Goal: Complete application form

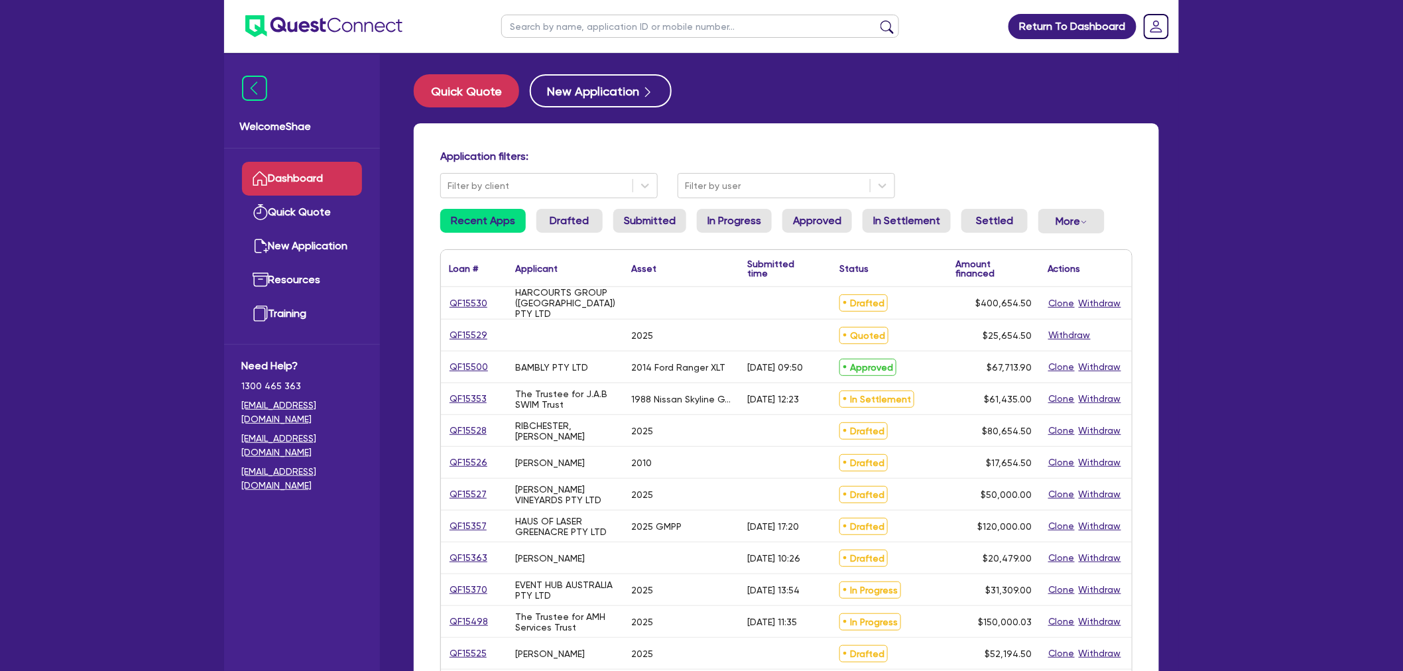
click at [528, 25] on input "text" at bounding box center [700, 26] width 398 height 23
type input "elevation"
click at [877, 20] on button "submit" at bounding box center [887, 29] width 21 height 19
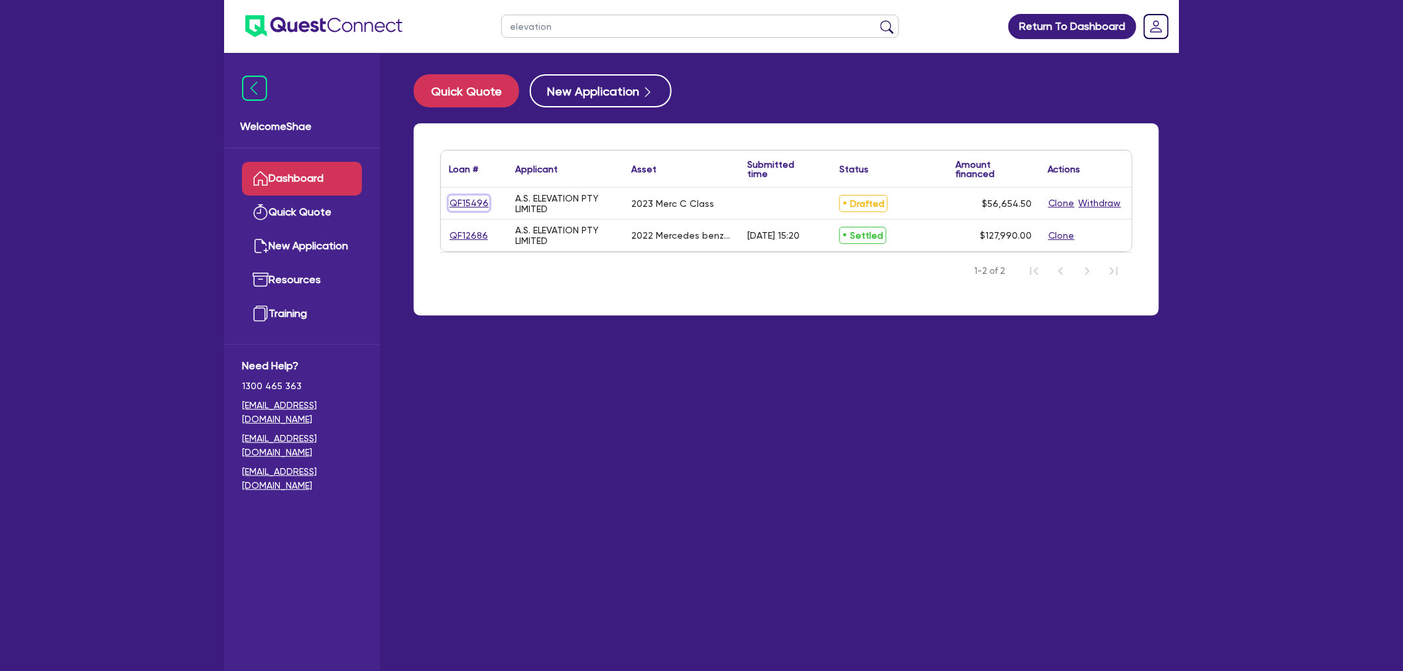
click at [477, 202] on link "QF15496" at bounding box center [469, 203] width 40 height 15
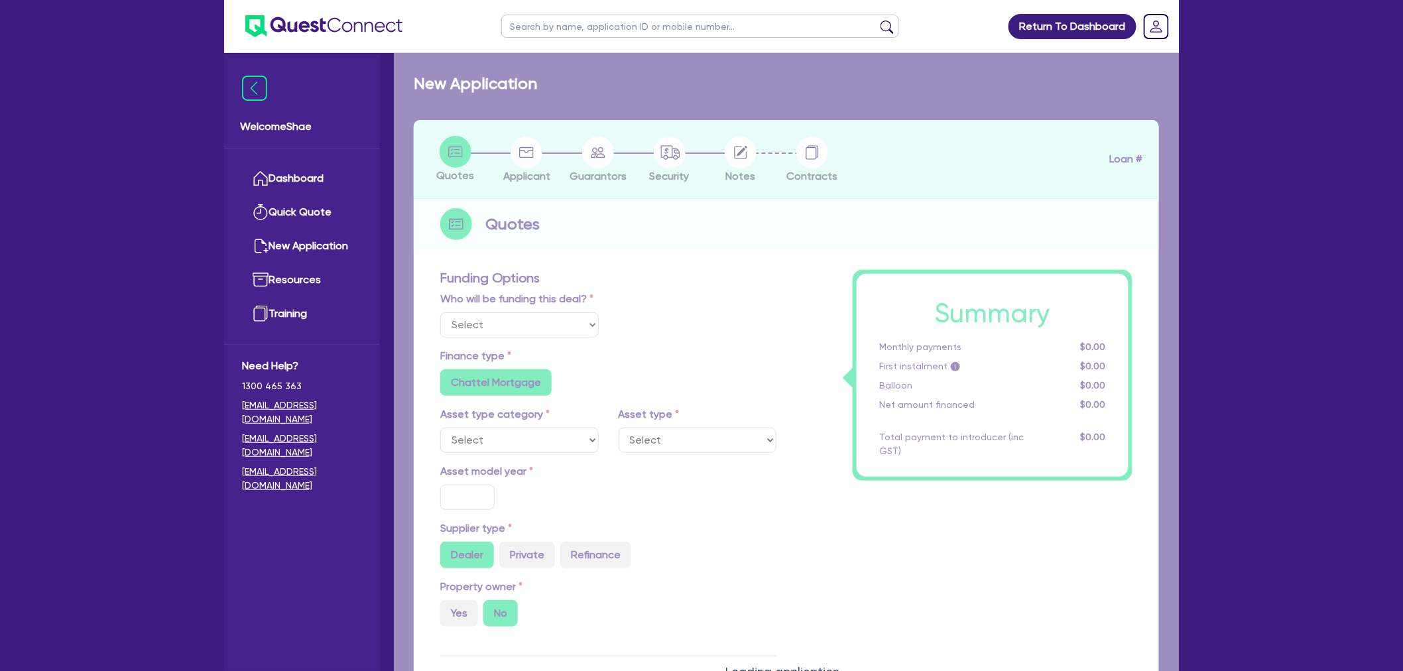
select select "Other"
select select "CARS_AND_LIGHT_TRUCKS"
type input "2023"
radio input "true"
type input "56,000"
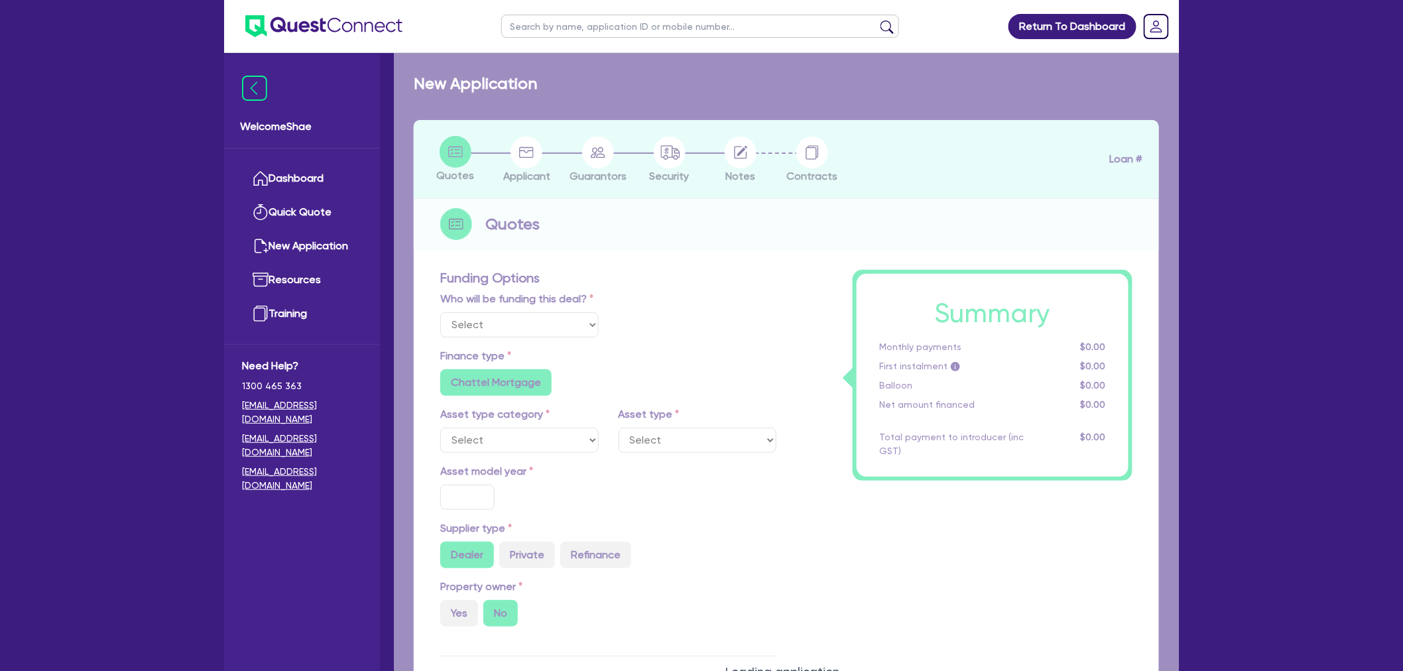
type input "5"
type input "2,832.73"
type input "17"
radio input "true"
radio input "false"
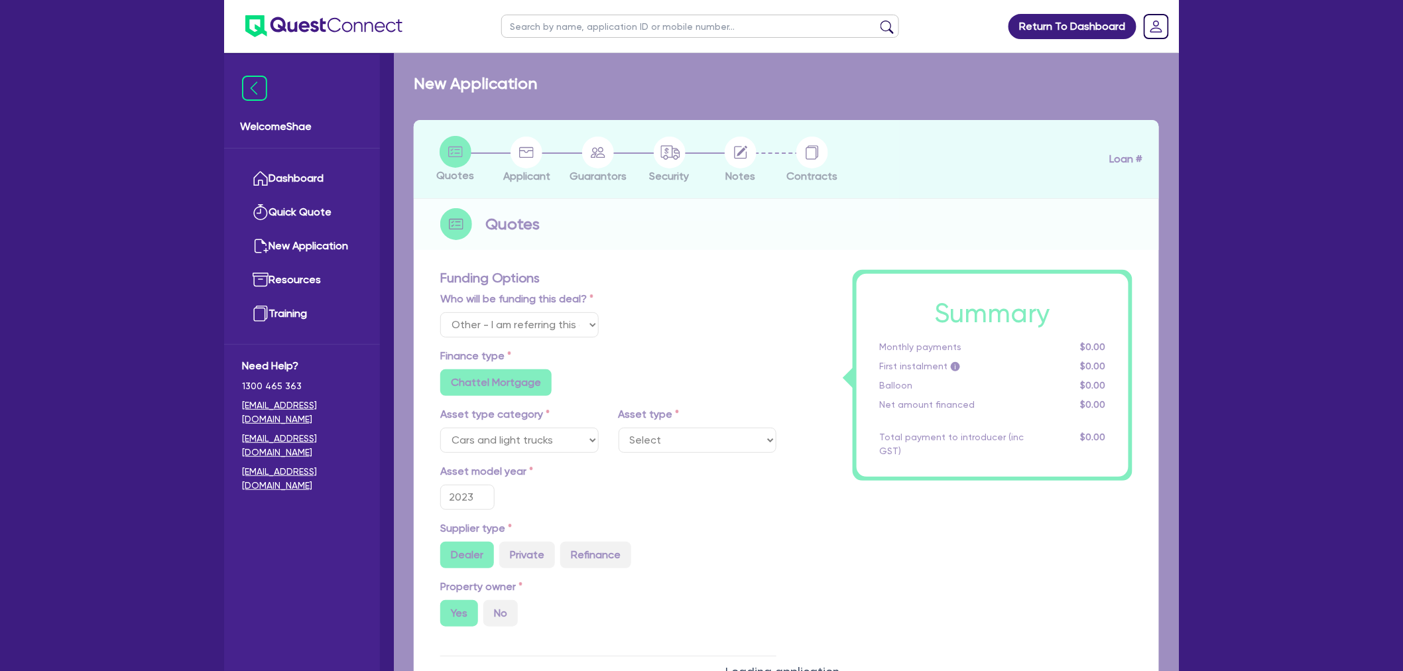
select select "PASSENGER_VEHICLES"
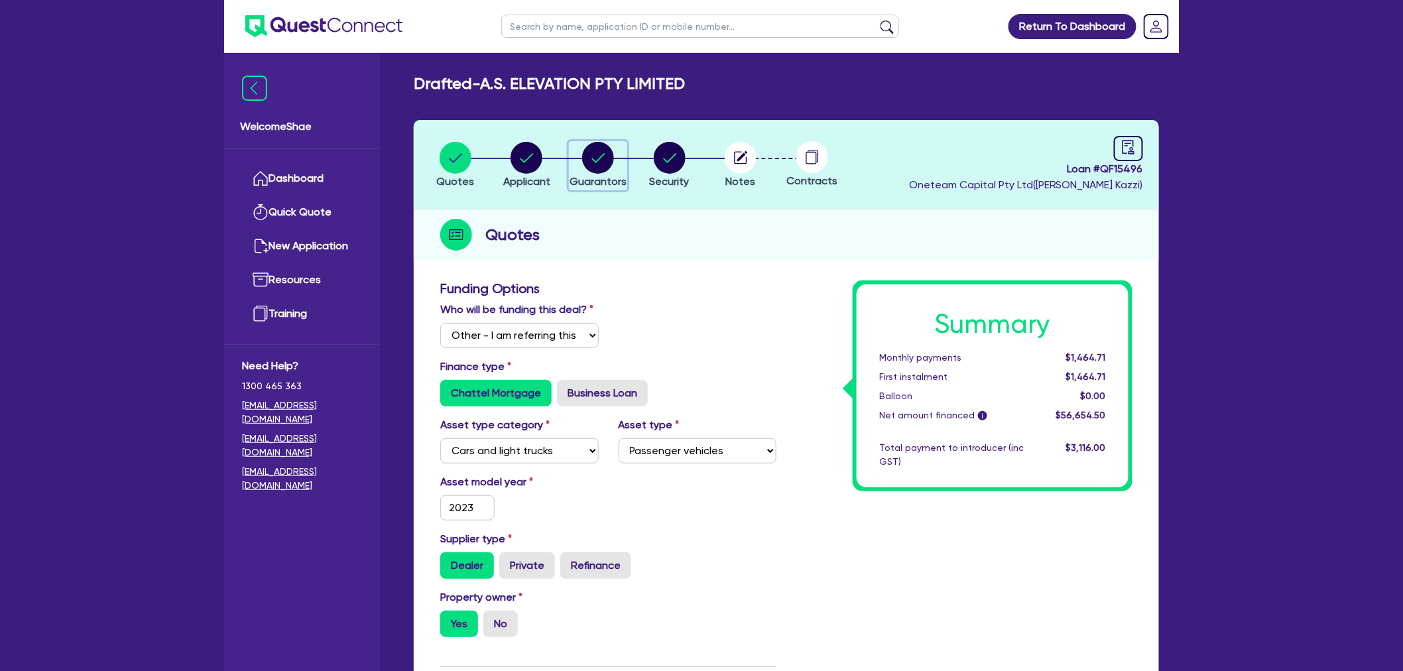
click at [599, 150] on circle "button" at bounding box center [598, 158] width 32 height 32
select select "MR"
select select "NSW"
select select "MARRIED"
select select "PROPERTY"
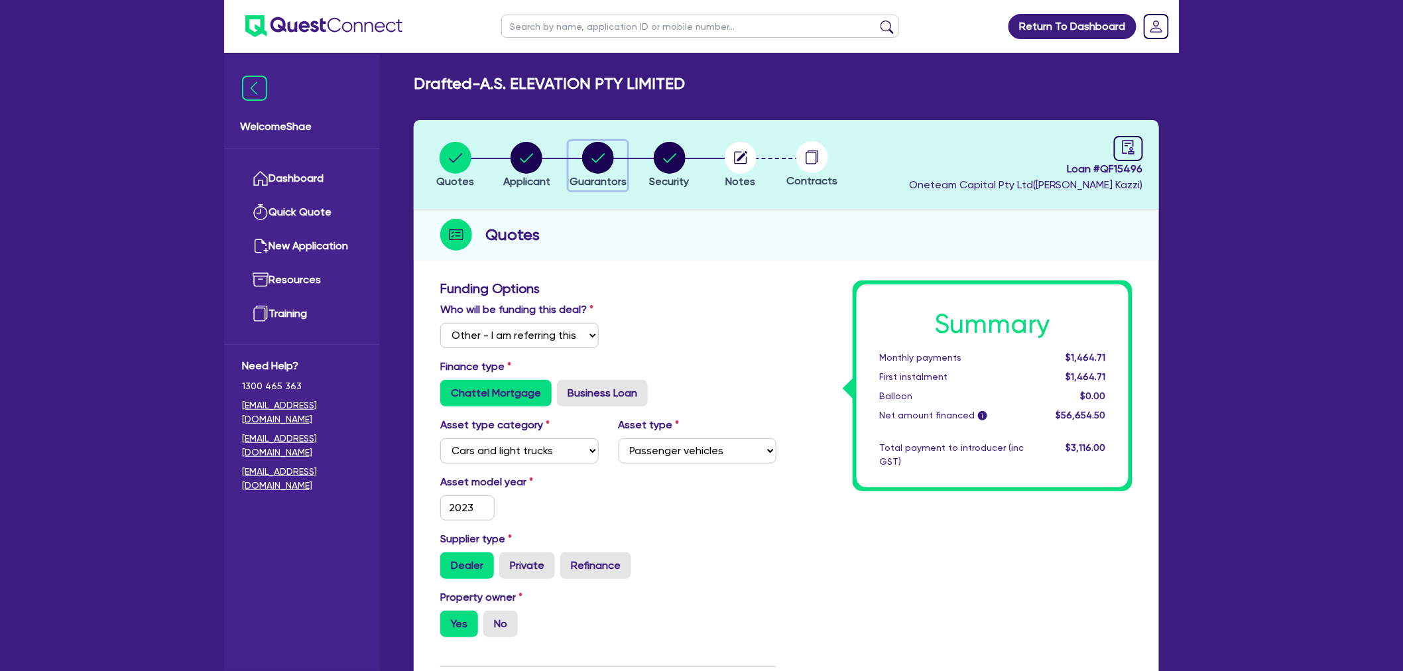
select select "MORTGAGE"
select select "INVESTMENT_PROPERTY_LOAN"
select select "VEHICLE_LOAN"
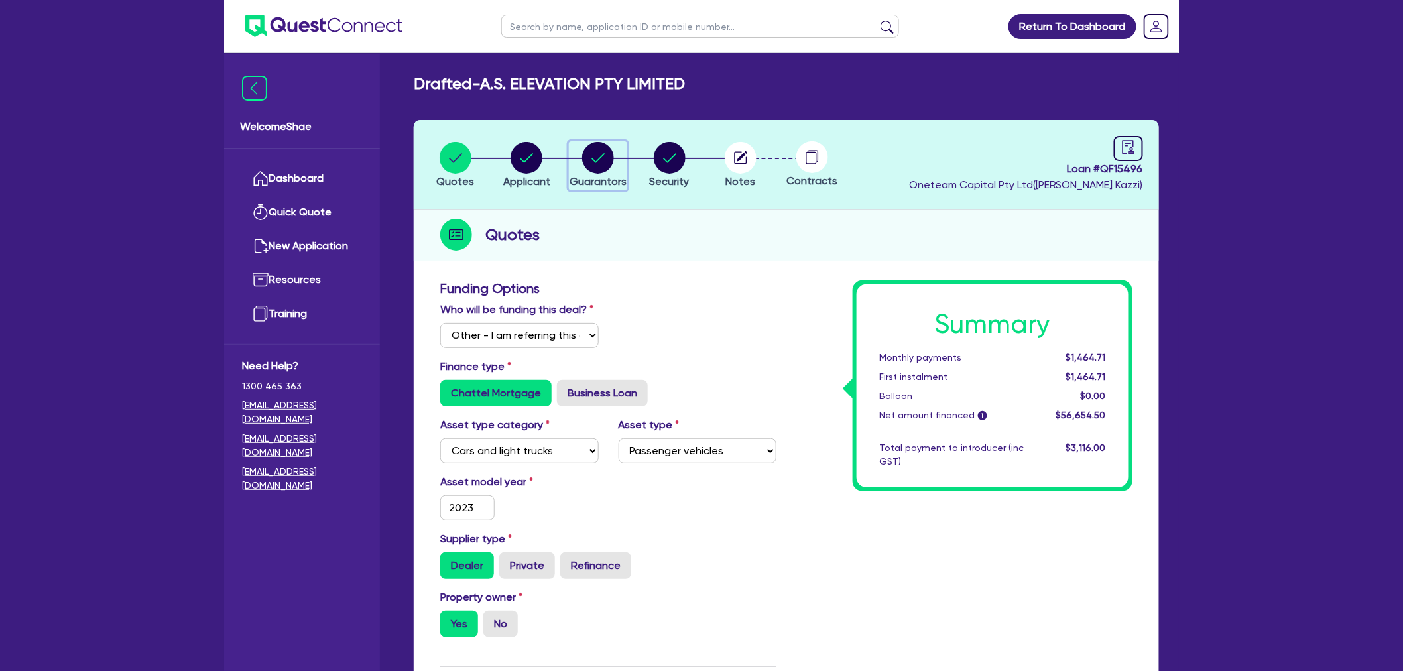
select select "MRS"
select select "NSW"
select select "MARRIED"
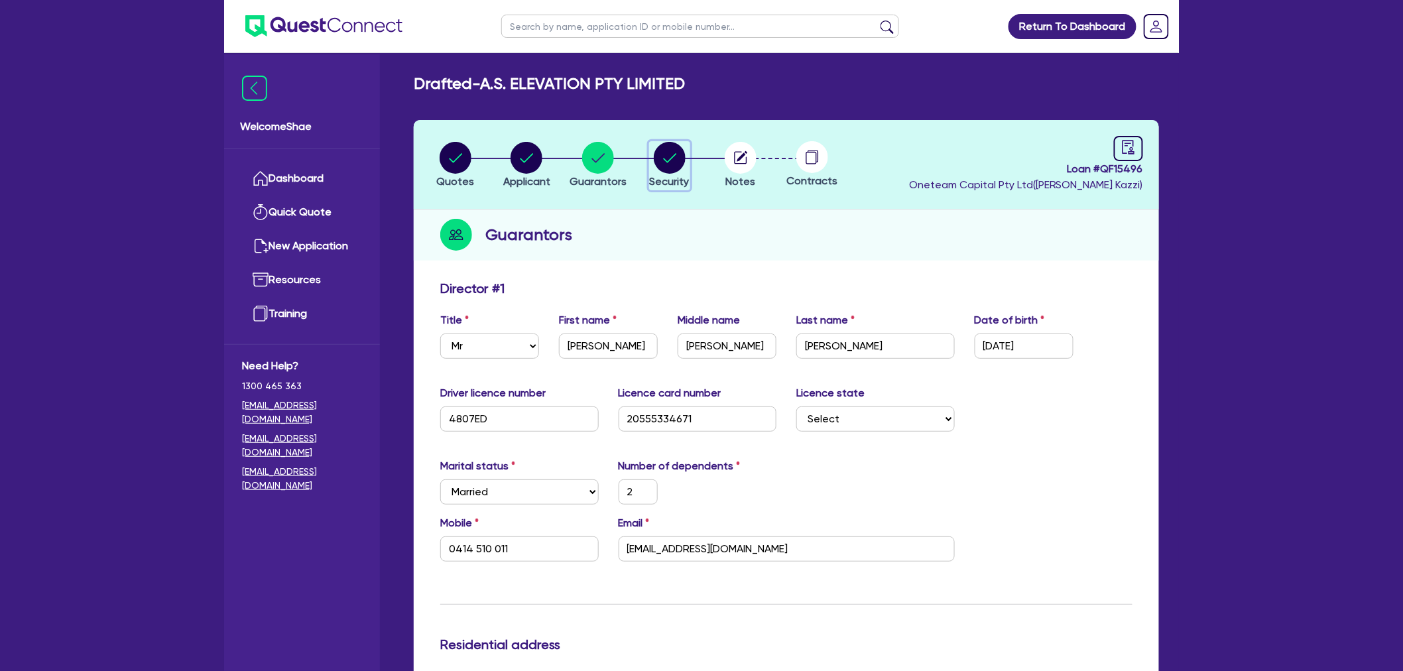
click at [662, 162] on circle "button" at bounding box center [670, 158] width 32 height 32
select select "CARS_AND_LIGHT_TRUCKS"
select select "PASSENGER_VEHICLES"
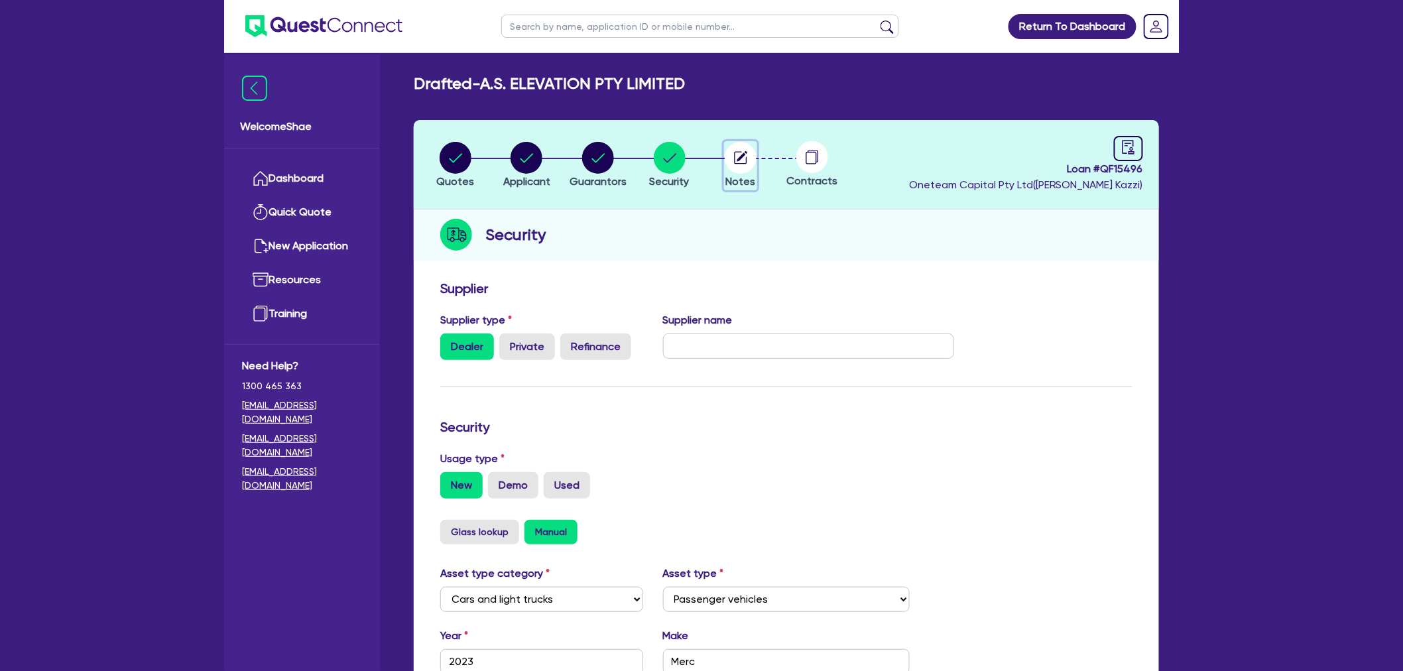
click at [746, 164] on circle "button" at bounding box center [741, 158] width 32 height 32
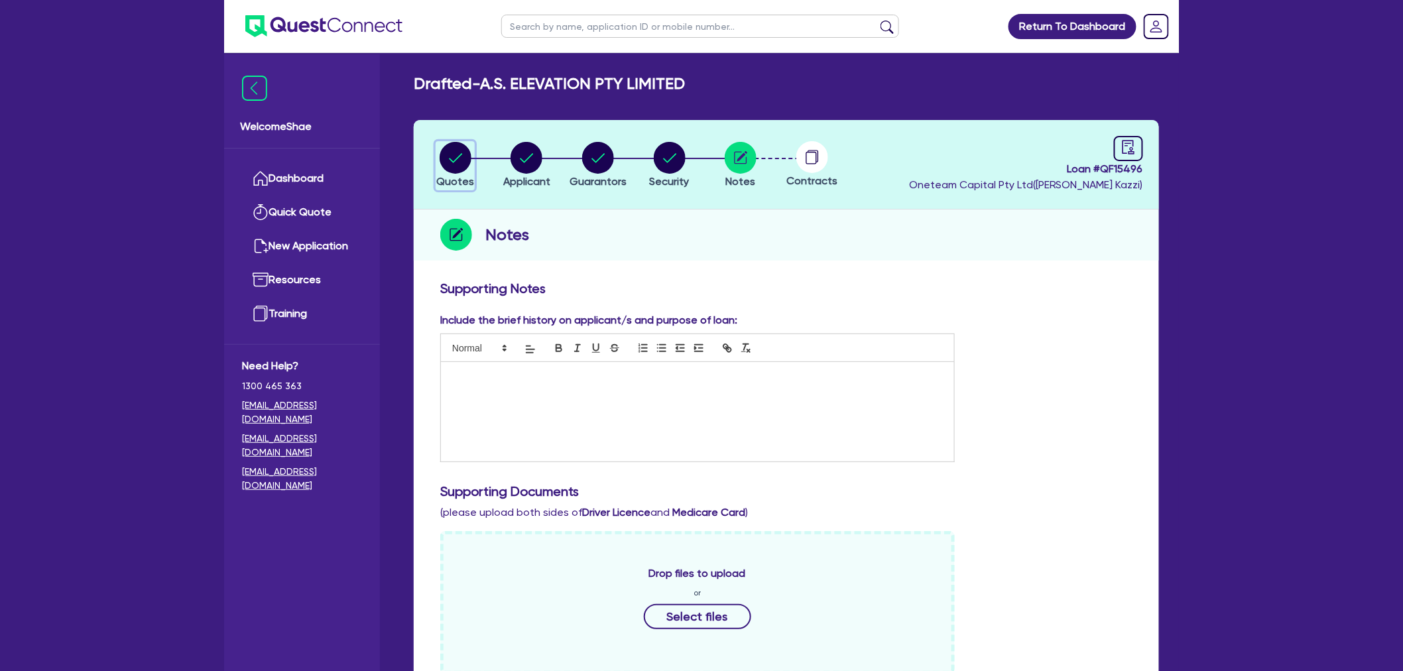
click at [454, 155] on circle "button" at bounding box center [456, 158] width 32 height 32
select select "Other"
select select "CARS_AND_LIGHT_TRUCKS"
select select "PASSENGER_VEHICLES"
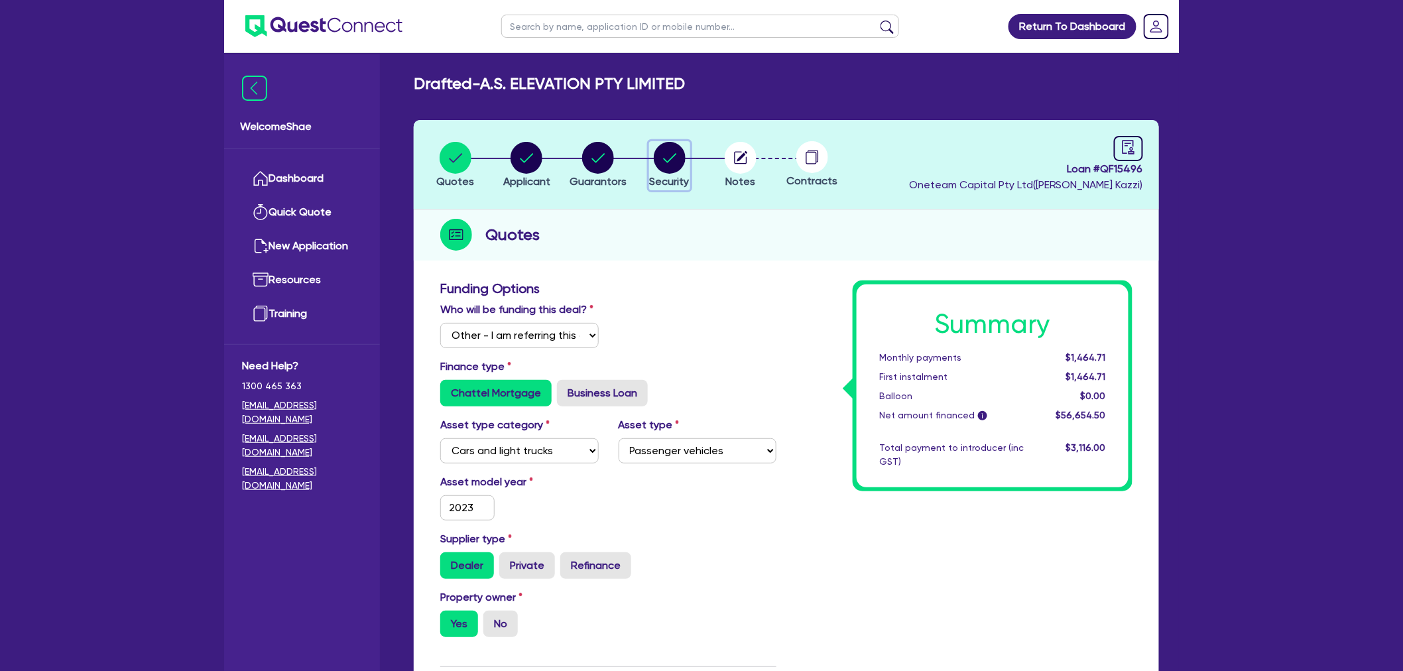
click at [670, 161] on circle "button" at bounding box center [670, 158] width 32 height 32
select select "CARS_AND_LIGHT_TRUCKS"
select select "PASSENGER_VEHICLES"
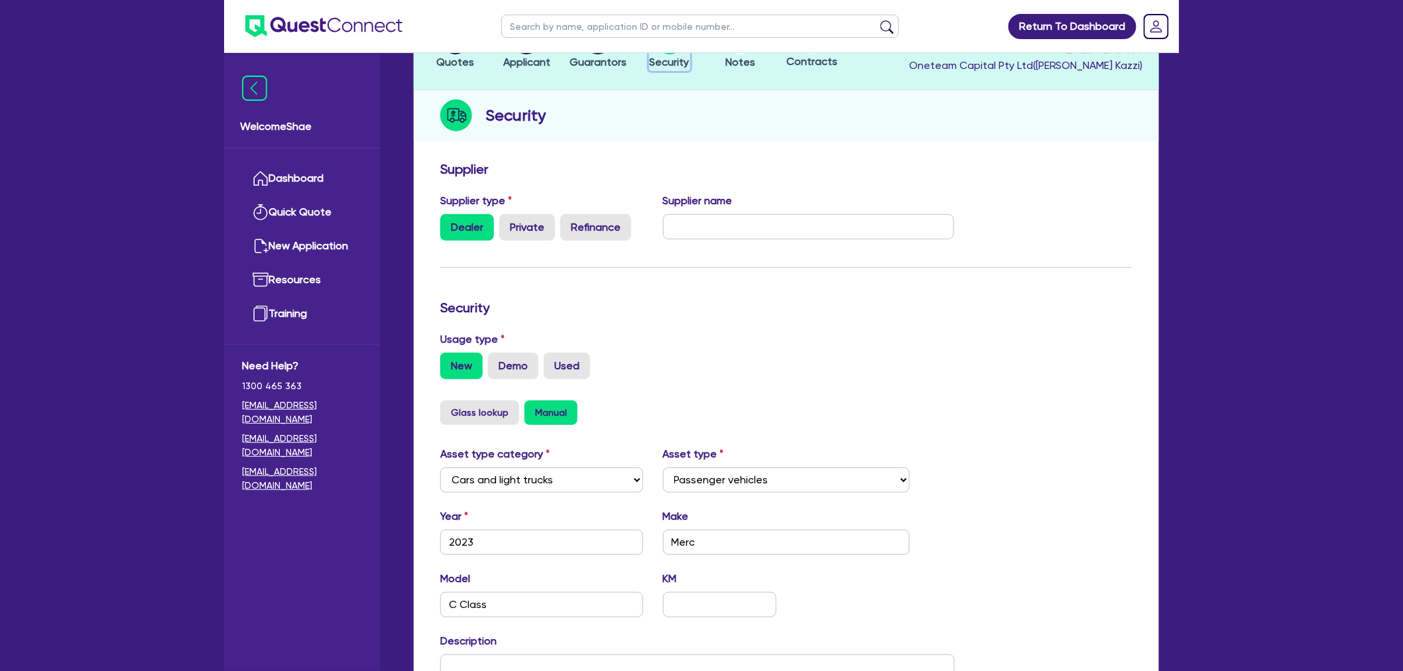
scroll to position [347, 0]
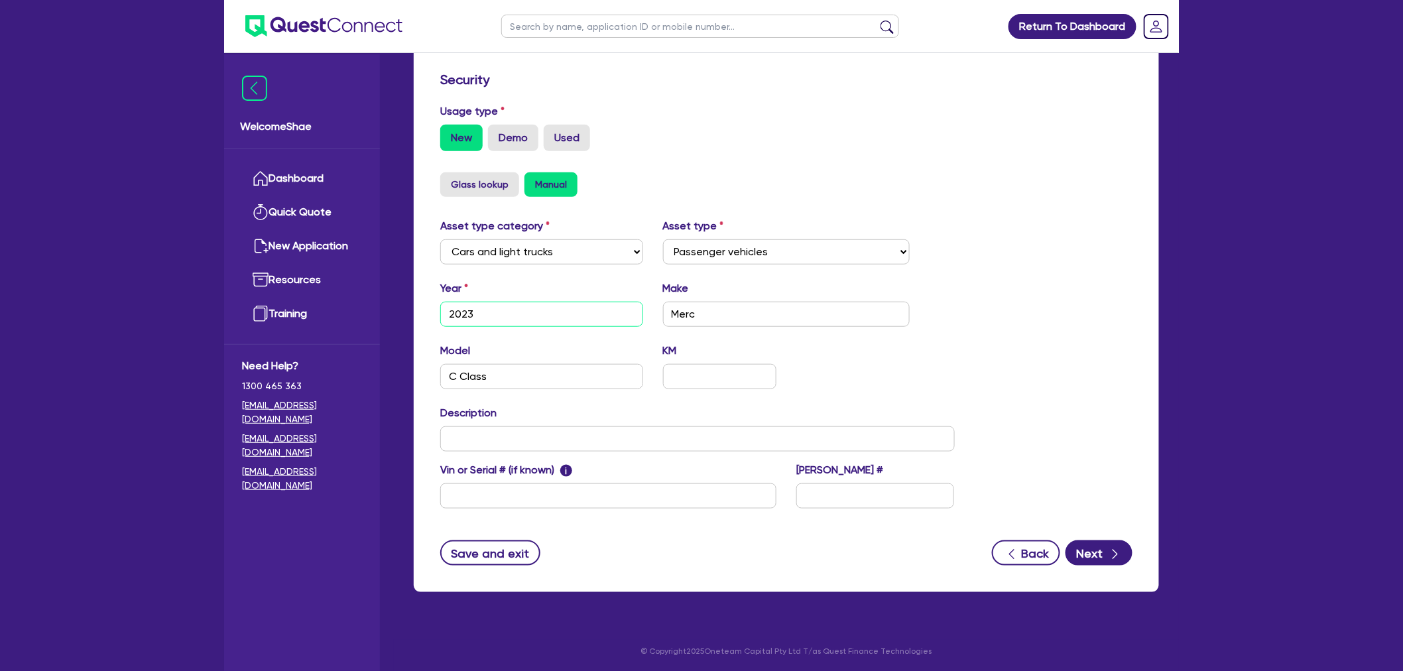
click at [489, 308] on input "2023" at bounding box center [541, 314] width 203 height 25
click at [495, 373] on input "C Class" at bounding box center [541, 376] width 203 height 25
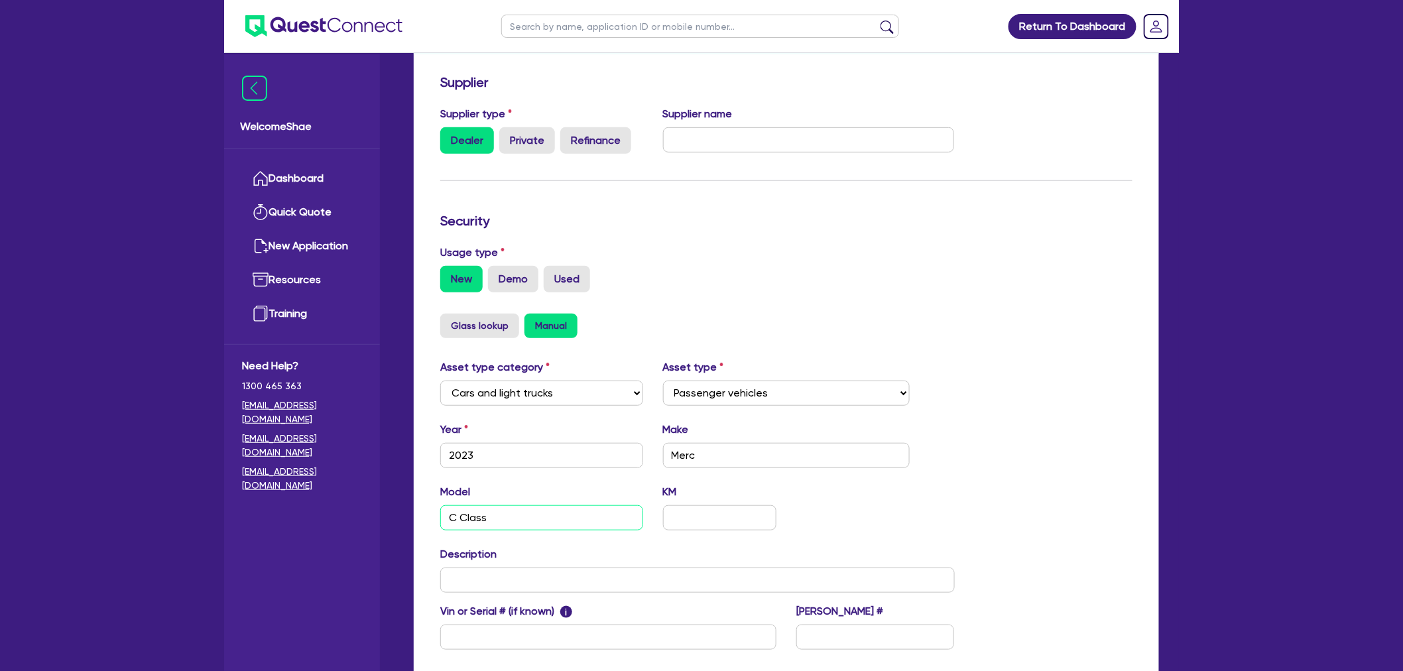
scroll to position [0, 0]
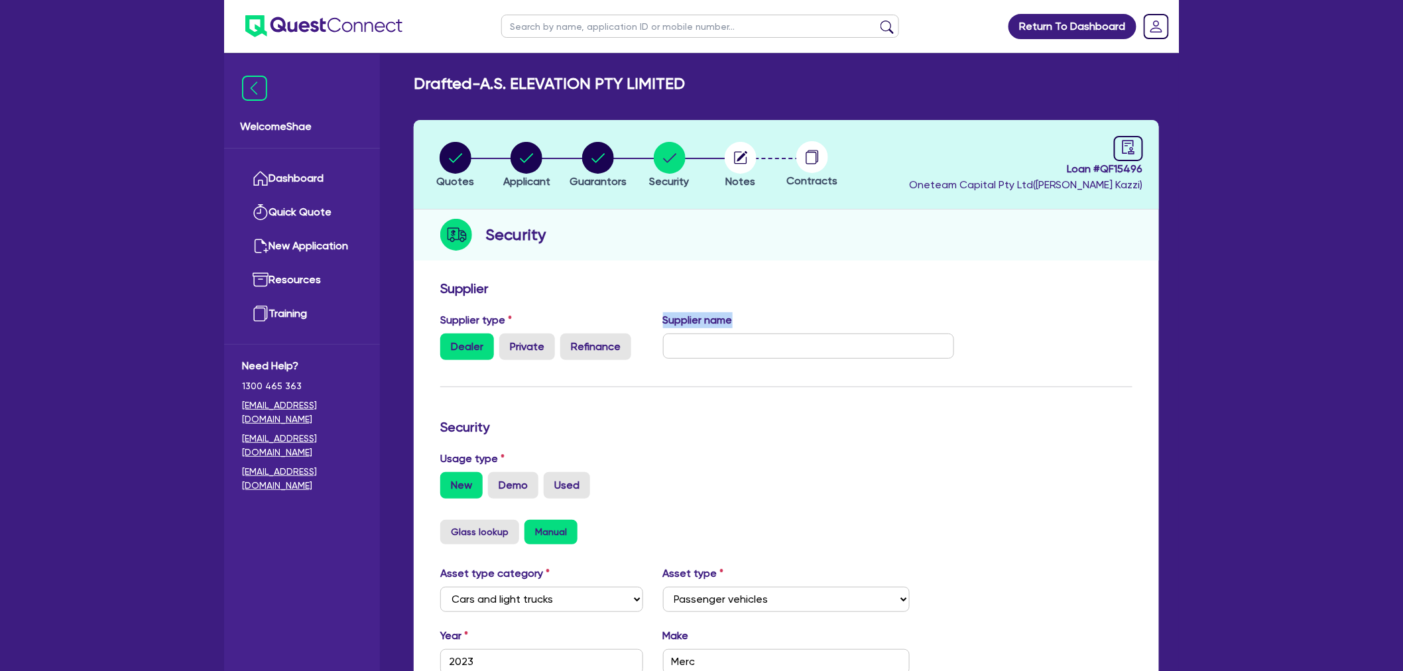
drag, startPoint x: 661, startPoint y: 319, endPoint x: 739, endPoint y: 317, distance: 78.3
click at [739, 317] on div "Supplier name" at bounding box center [809, 336] width 312 height 48
click at [610, 156] on circle "button" at bounding box center [598, 158] width 32 height 32
select select "MR"
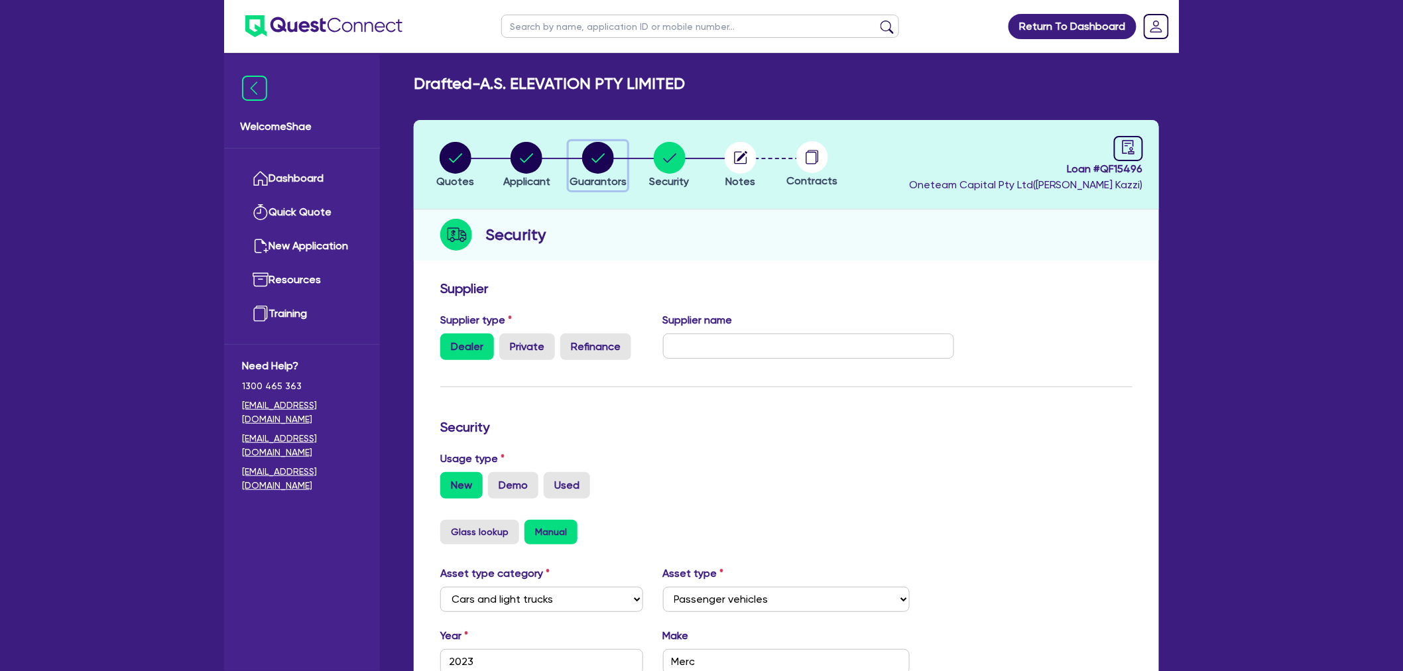
select select "NSW"
select select "MARRIED"
select select "PROPERTY"
select select "MORTGAGE"
select select "INVESTMENT_PROPERTY_LOAN"
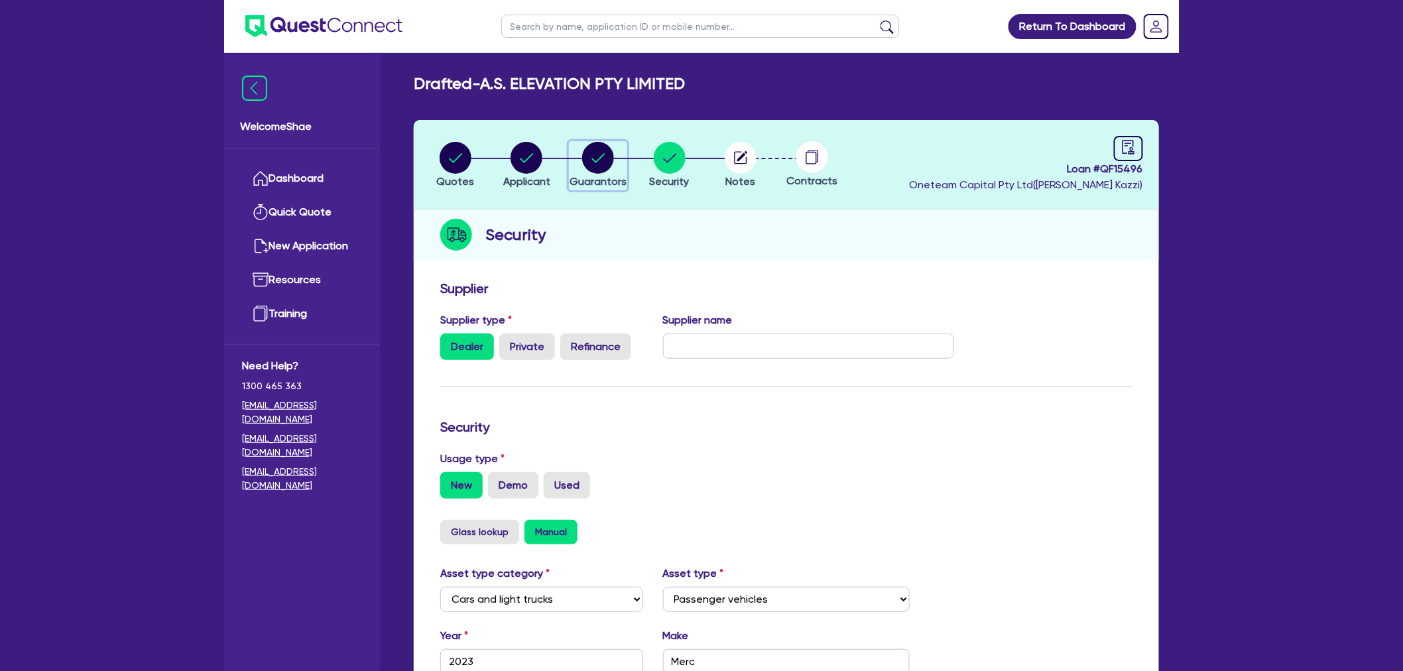
select select "INVESTMENT_PROPERTY_LOAN"
select select "VEHICLE_LOAN"
select select "MRS"
select select "NSW"
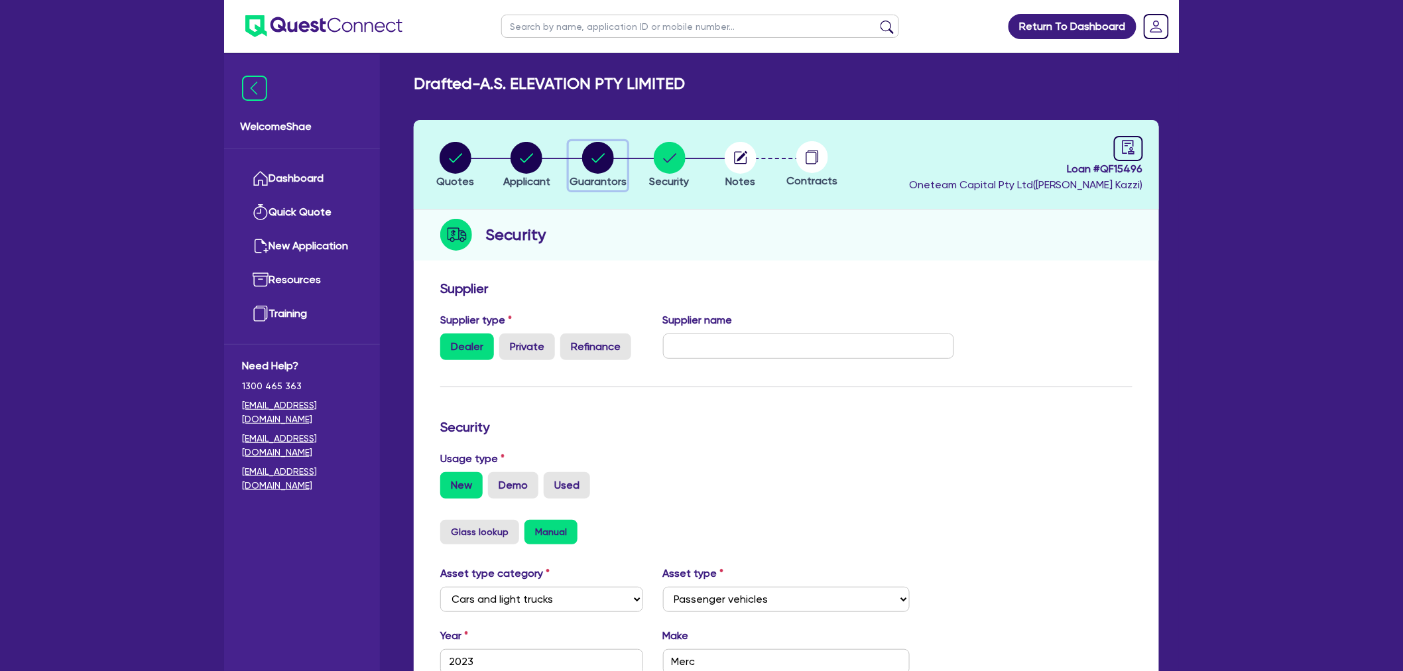
select select "MARRIED"
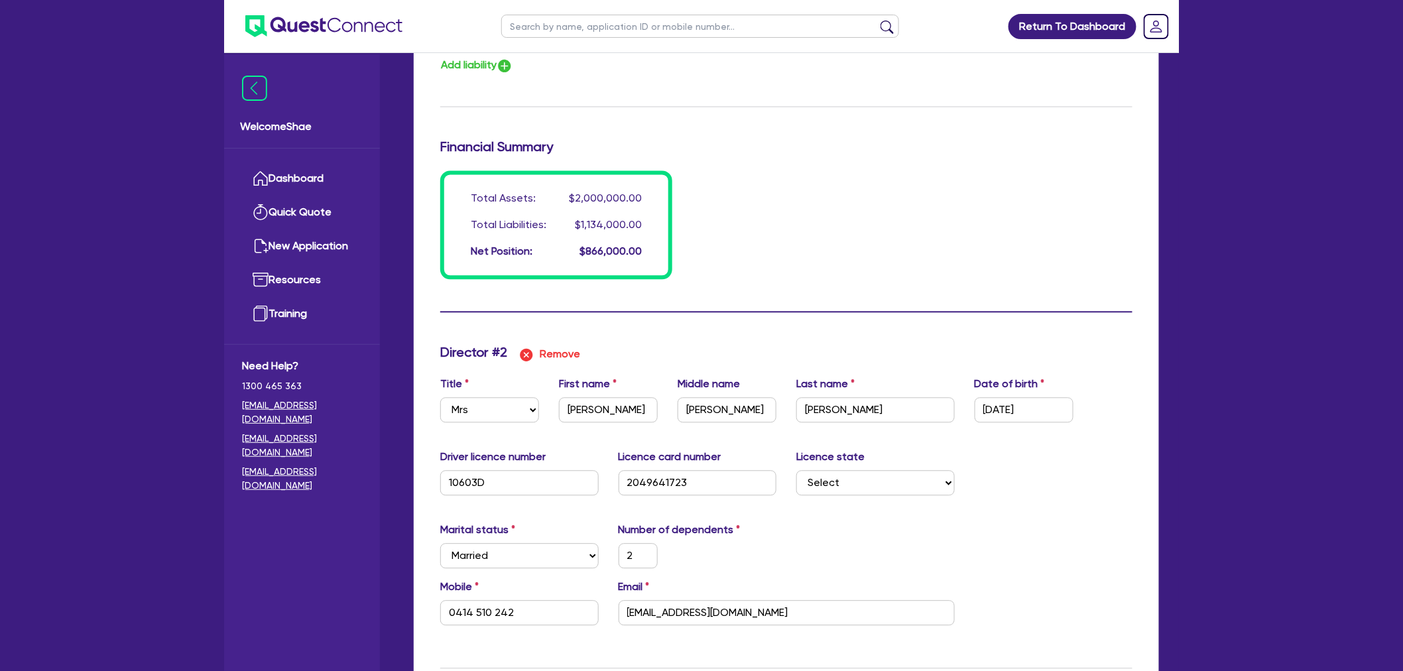
scroll to position [1105, 0]
click at [478, 383] on div "Title Select Mr Mrs Ms Miss Dr" at bounding box center [489, 398] width 119 height 46
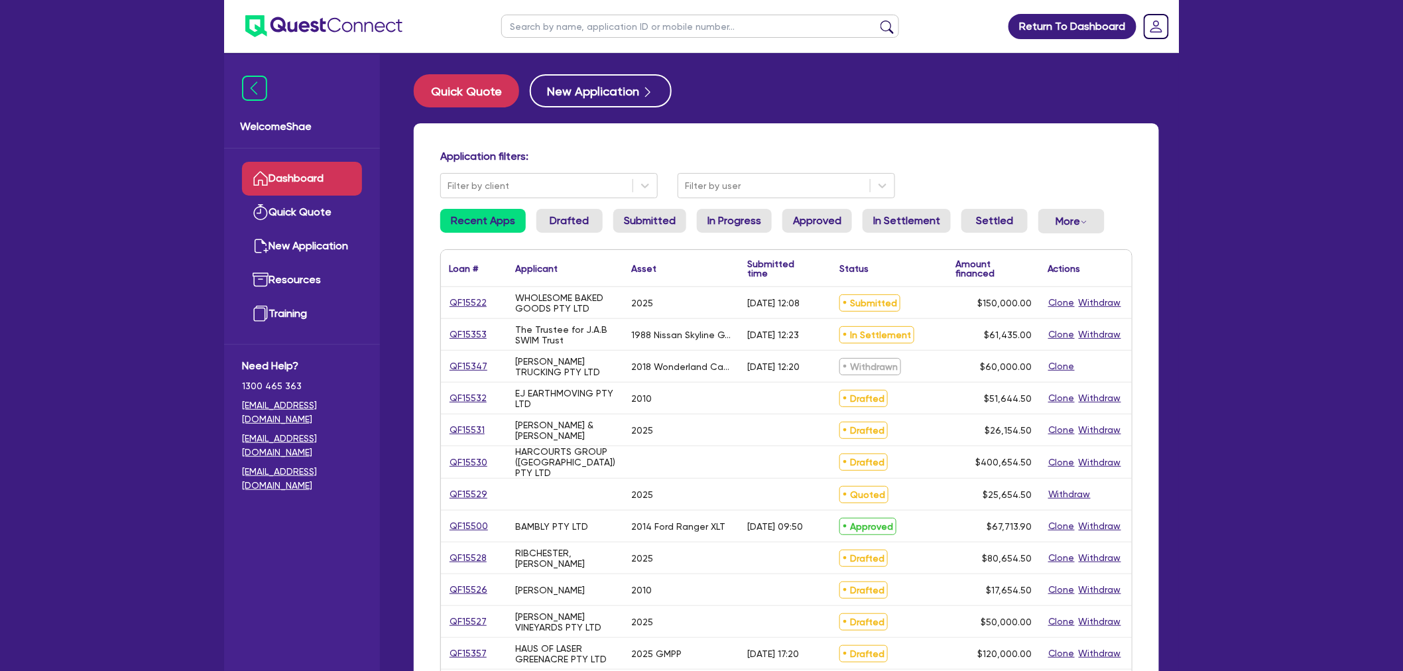
click at [597, 27] on input "text" at bounding box center [700, 26] width 398 height 23
type input "QF15531"
click at [877, 20] on button "submit" at bounding box center [887, 29] width 21 height 19
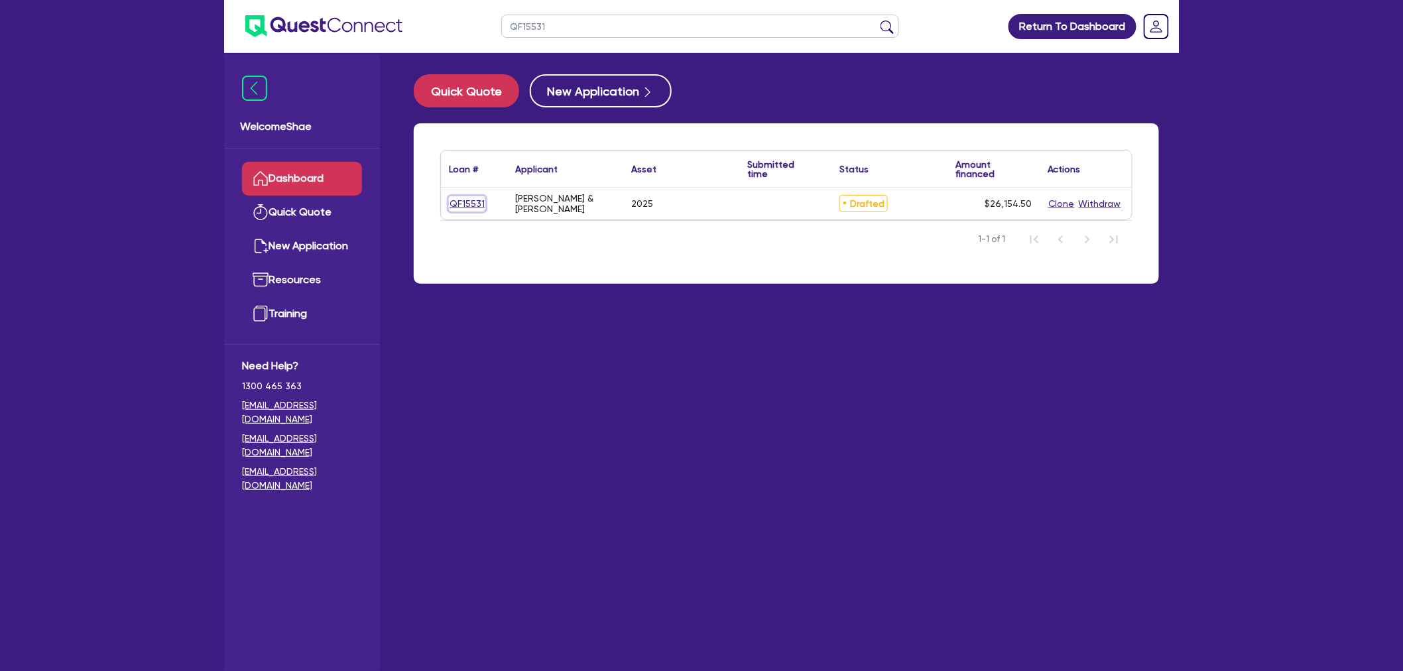
click at [472, 206] on link "QF15531" at bounding box center [467, 203] width 36 height 15
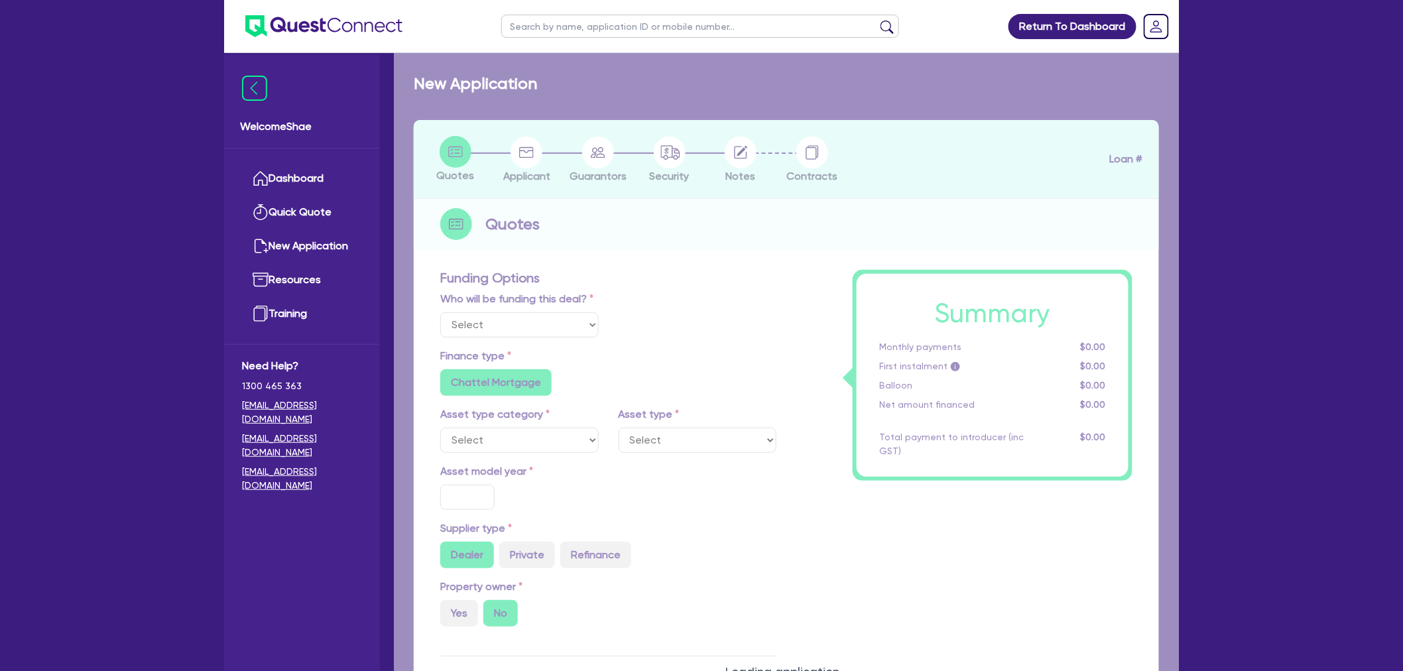
select select "Other"
select select "CARS_AND_LIGHT_TRUCKS"
type input "2025"
type input "31,900"
type input "6,400"
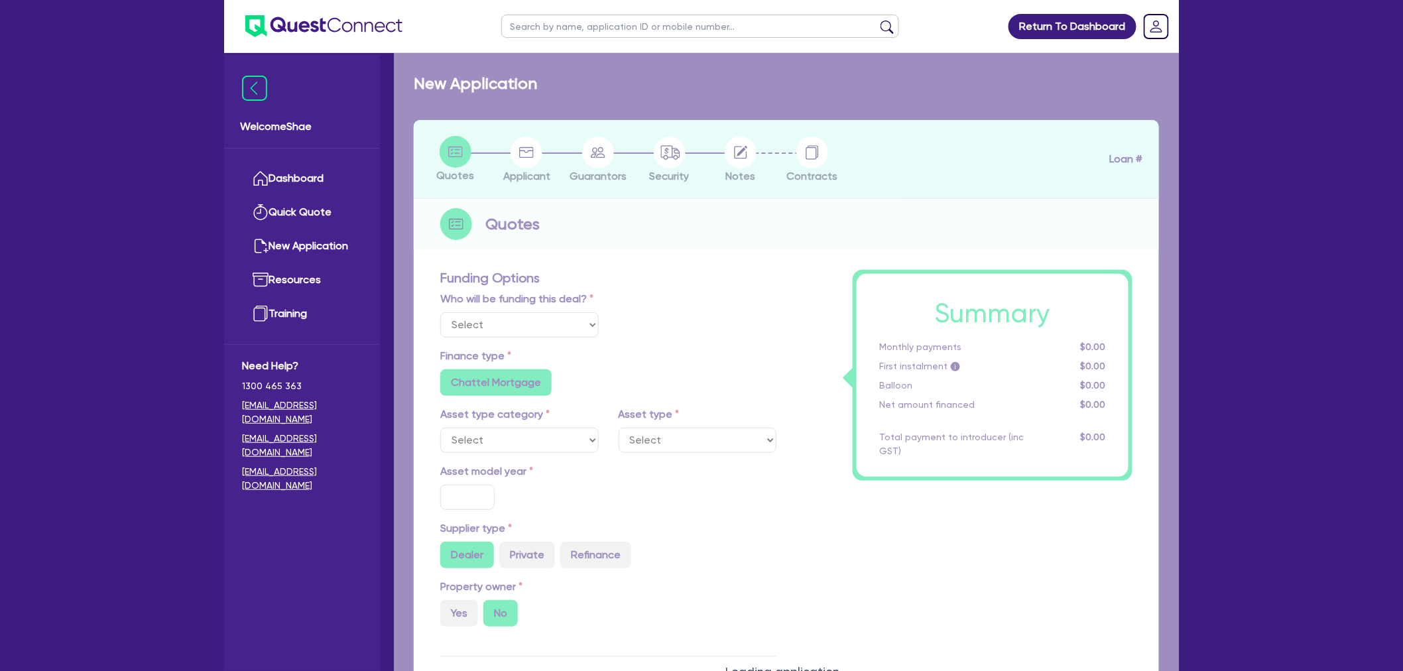
type input "4"
type input "1,046.18"
type input "12"
radio input "true"
radio input "false"
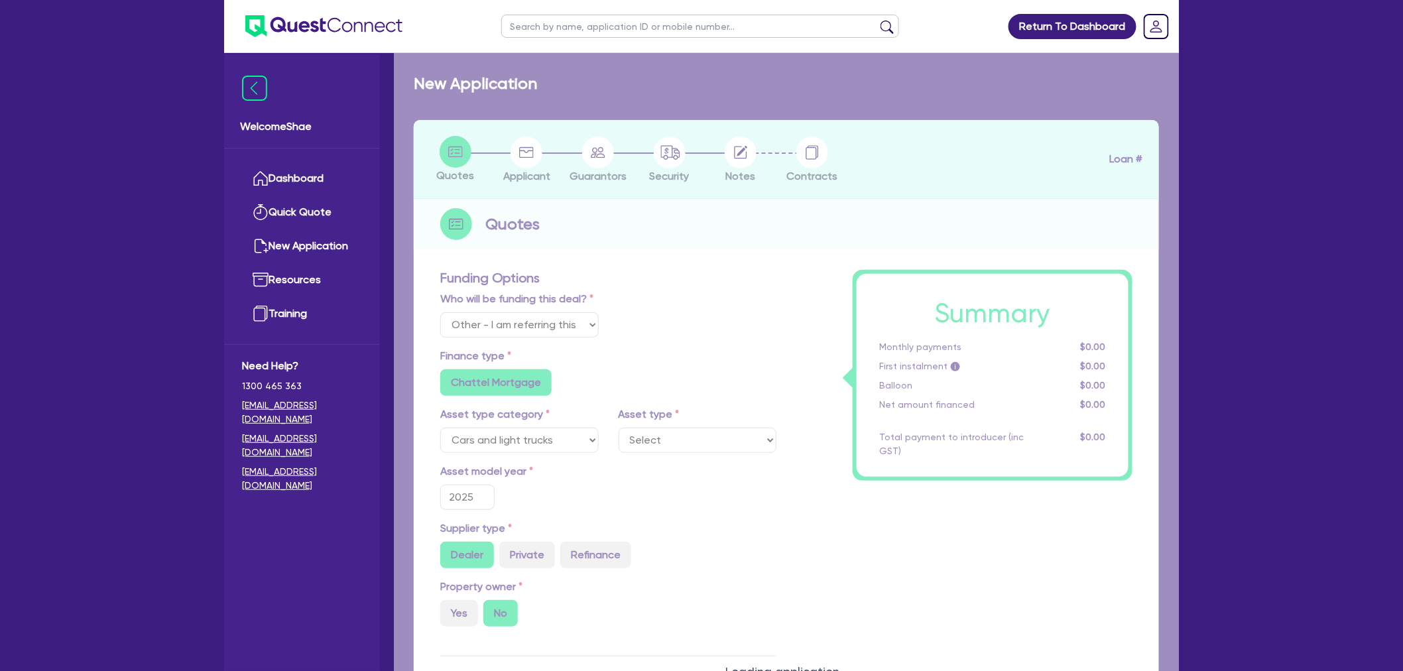
select select "PASSENGER_VEHICLES"
